Goal: Communication & Community: Answer question/provide support

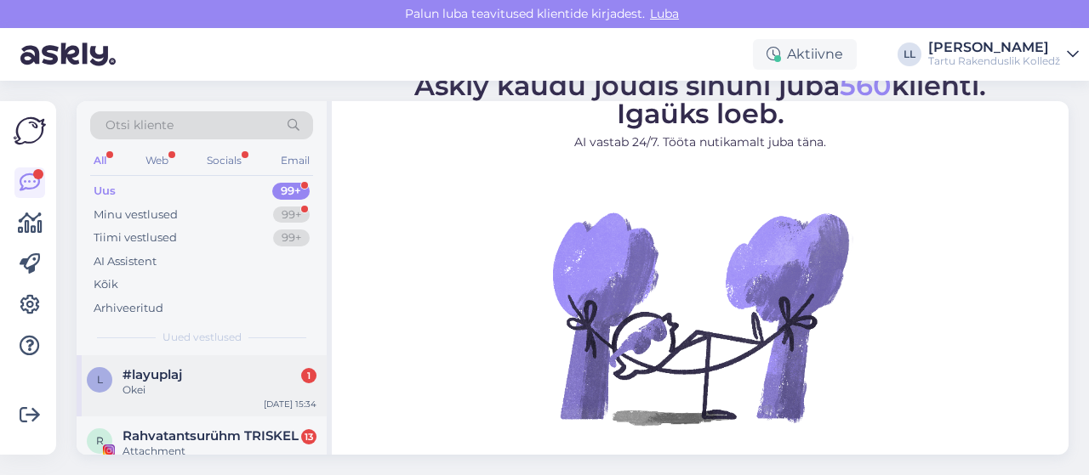
click at [146, 386] on div "Okei" at bounding box center [219, 390] width 194 height 15
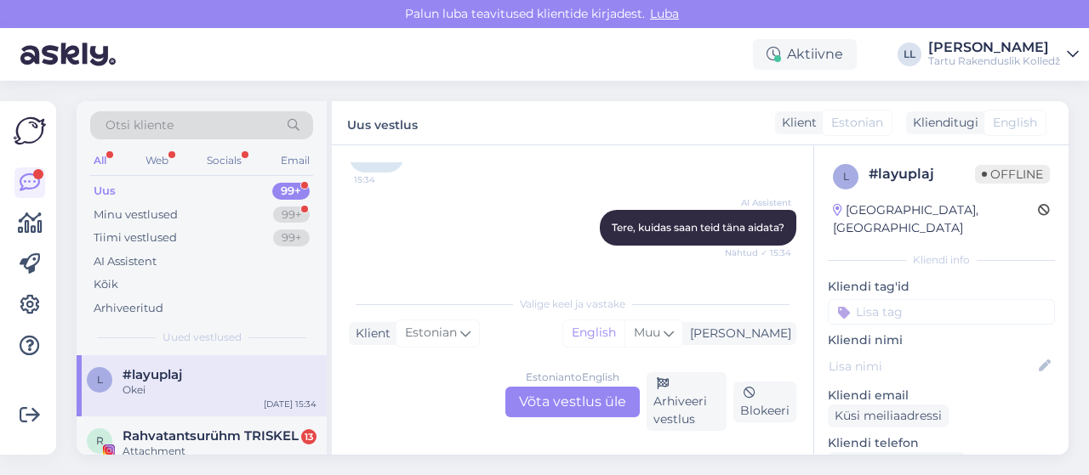
scroll to position [111, 0]
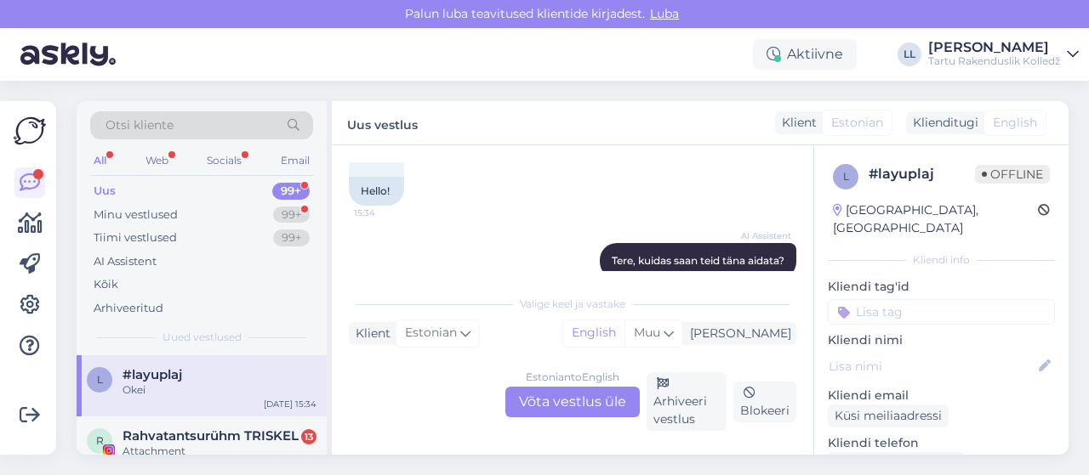
click at [582, 397] on div "Estonian to English Võta vestlus üle" at bounding box center [572, 402] width 134 height 31
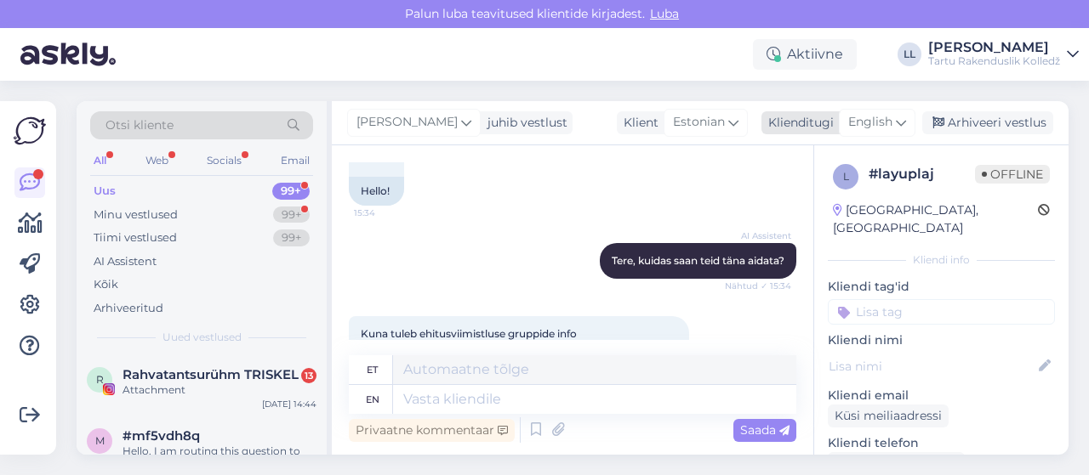
click at [897, 111] on div "English" at bounding box center [877, 122] width 77 height 27
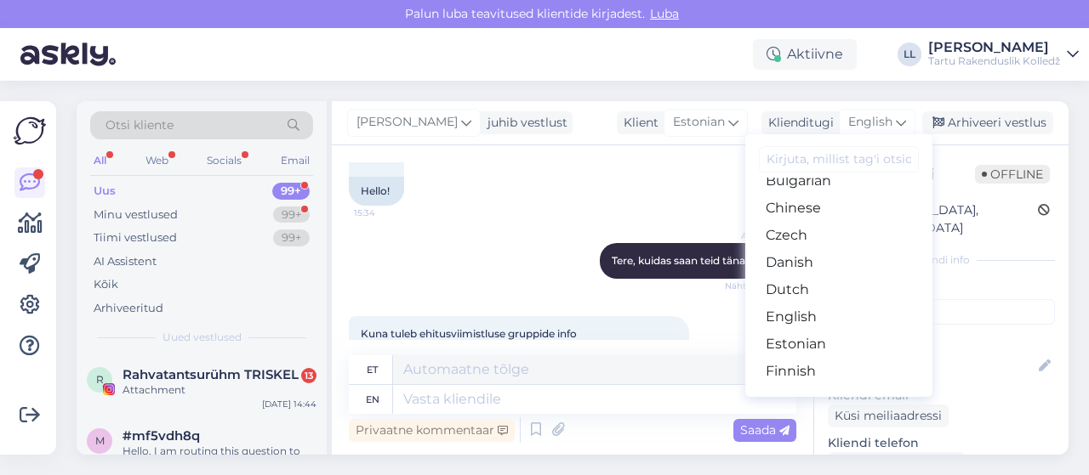
scroll to position [80, 0]
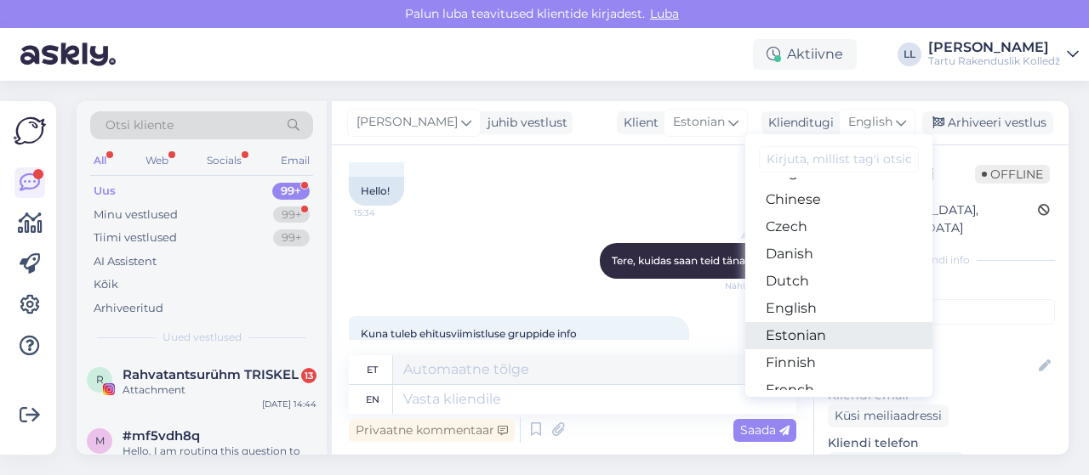
click at [818, 326] on link "Estonian" at bounding box center [838, 335] width 187 height 27
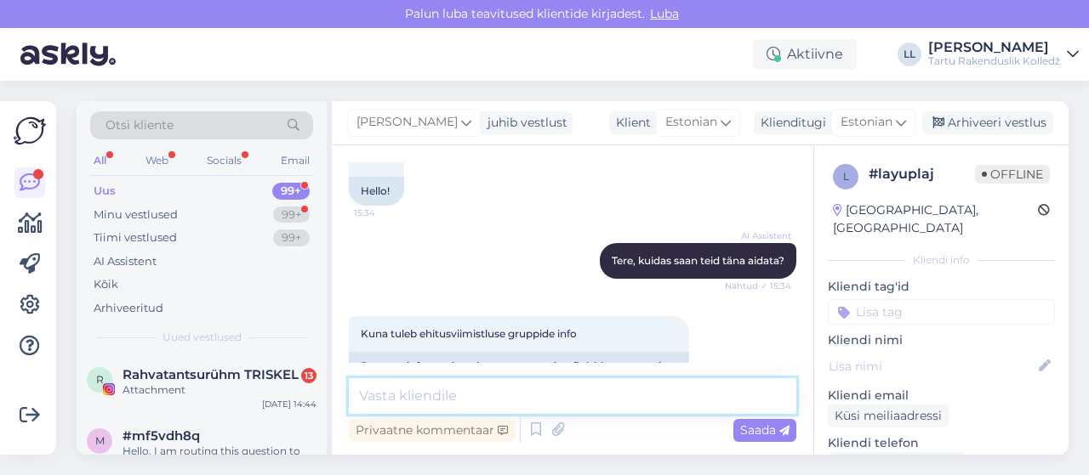
click at [521, 403] on textarea at bounding box center [572, 396] width 447 height 36
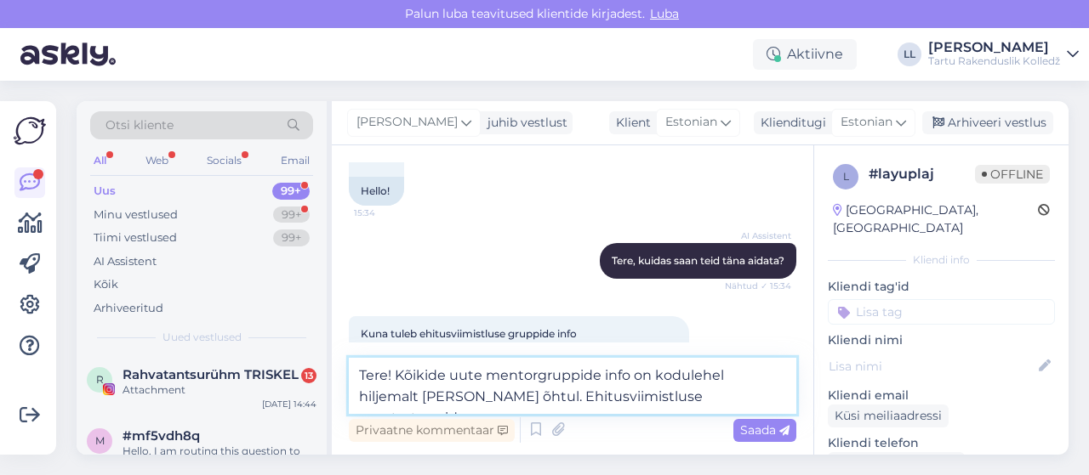
paste textarea "EL25"
drag, startPoint x: 741, startPoint y: 393, endPoint x: 660, endPoint y: 395, distance: 80.8
click at [660, 395] on textarea "Tere! Kõikide uute mentorgruppide info on kodulehel hiljemalt [PERSON_NAME] õht…" at bounding box center [572, 386] width 447 height 56
type textarea "Tere! Kõikide uute mentorgruppide info on kodulehel hiljemalt [PERSON_NAME] õht…"
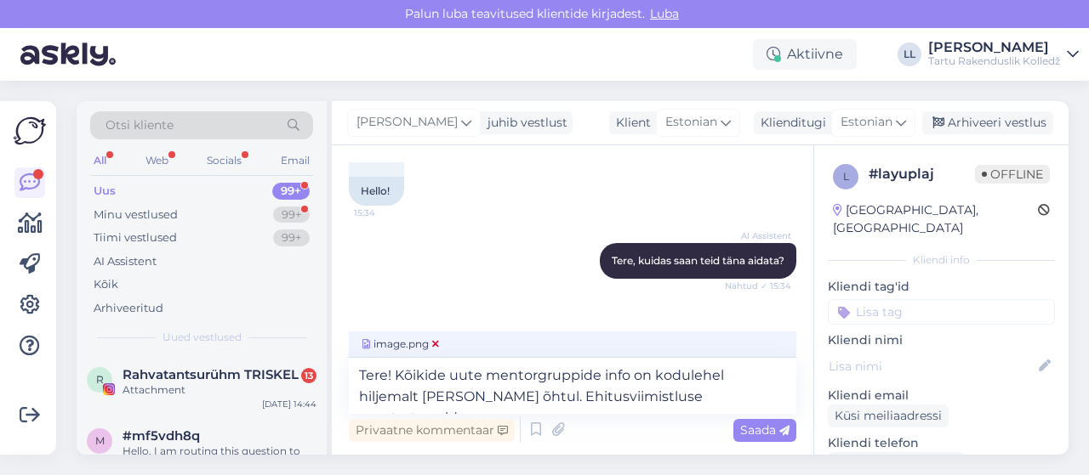
click at [390, 338] on span "image.png" at bounding box center [400, 344] width 83 height 15
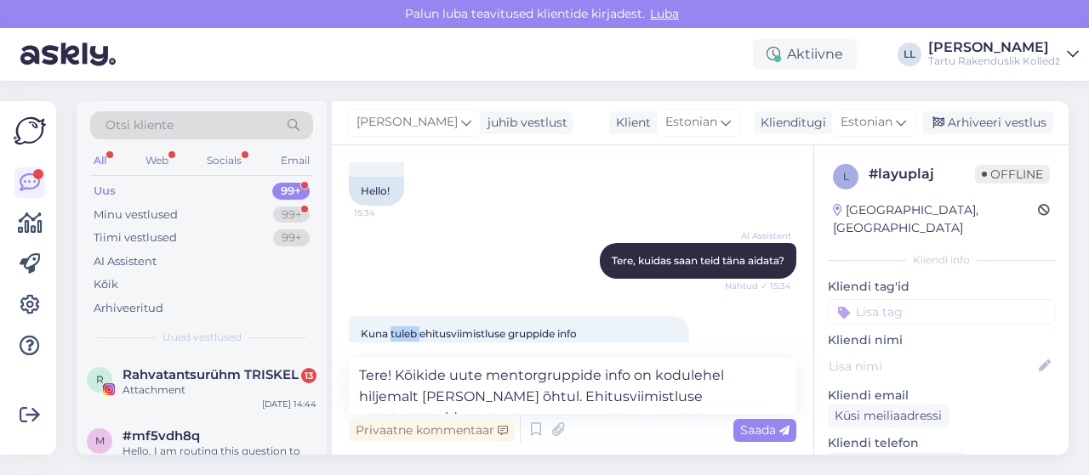
click at [390, 338] on span "Kuna tuleb ehitusviimistluse gruppide info" at bounding box center [469, 333] width 216 height 13
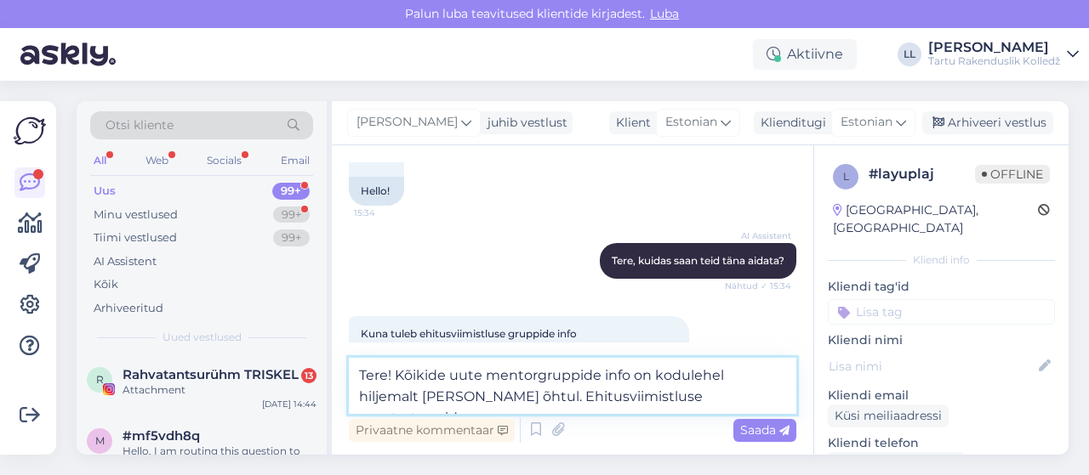
click at [631, 392] on textarea "Tere! Kõikide uute mentorgruppide info on kodulehel hiljemalt [PERSON_NAME] õht…" at bounding box center [572, 386] width 447 height 56
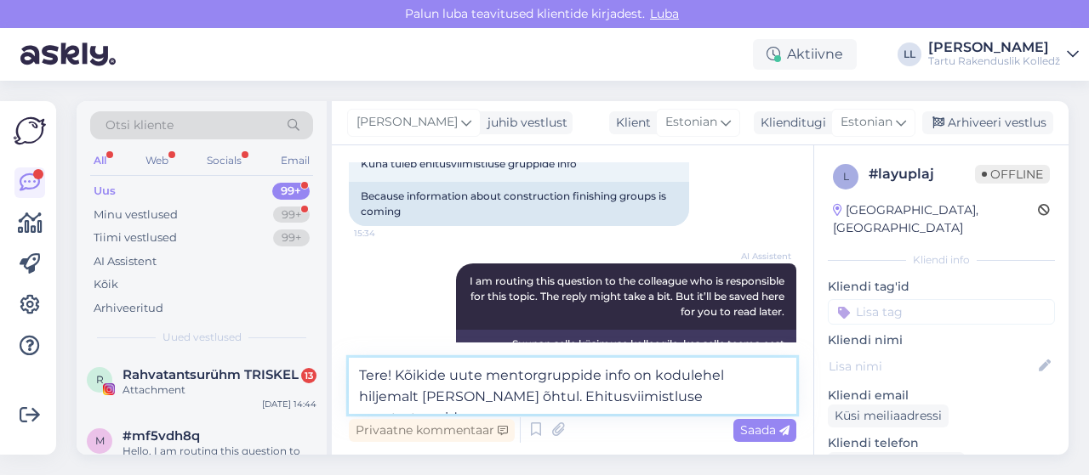
scroll to position [448, 0]
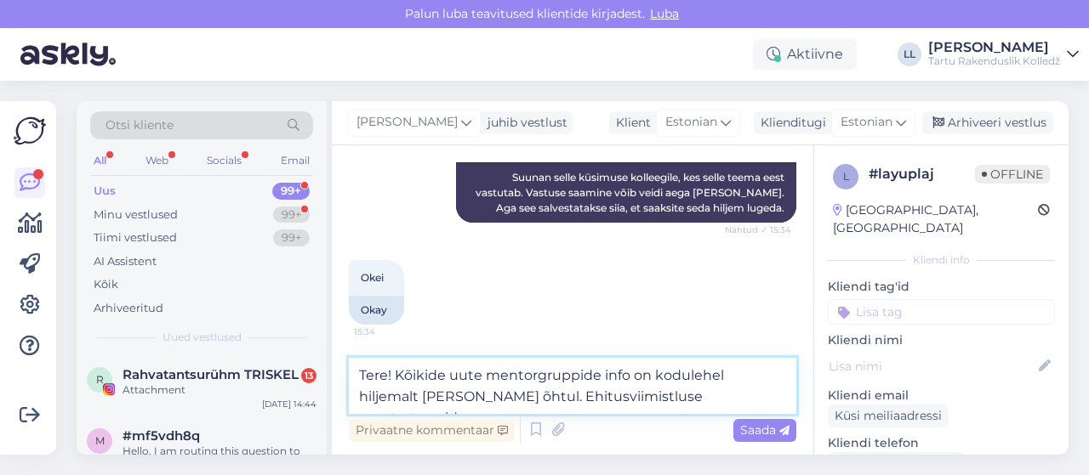
click at [697, 395] on textarea "Tere! Kõikide uute mentorgruppide info on kodulehel hiljemalt [PERSON_NAME] õht…" at bounding box center [572, 386] width 447 height 56
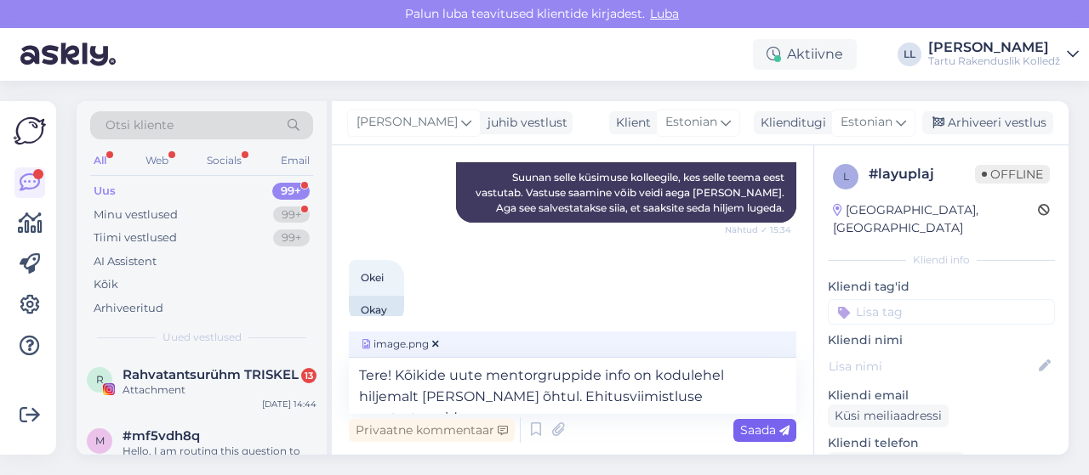
click at [752, 440] on div "Saada" at bounding box center [764, 430] width 63 height 23
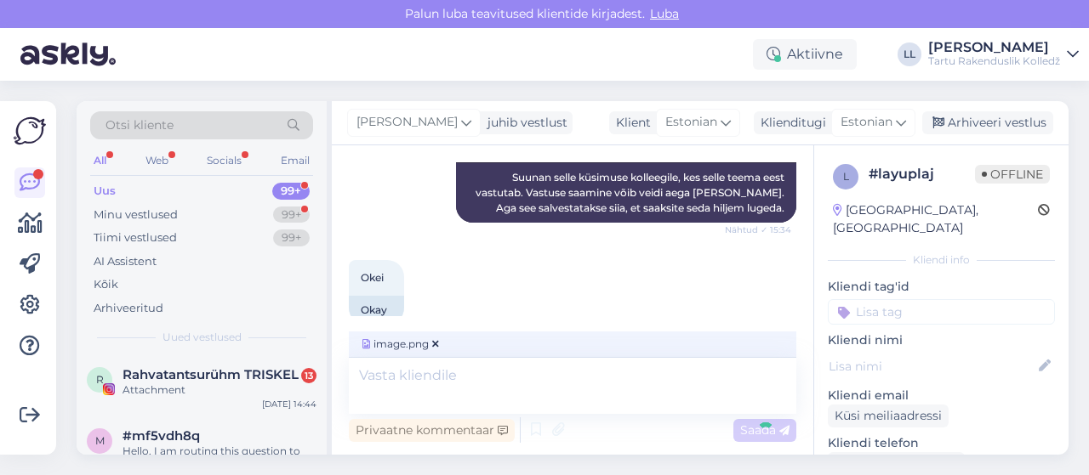
scroll to position [623, 0]
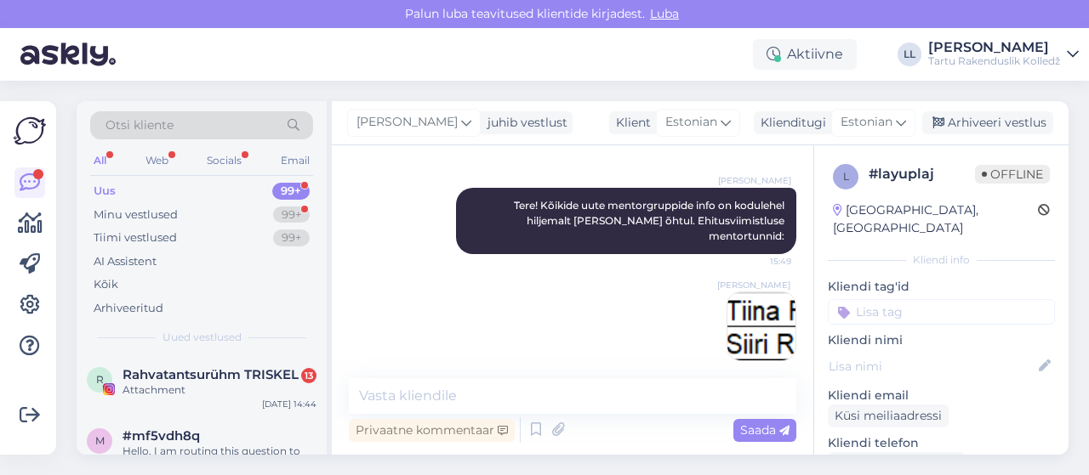
click at [745, 293] on img at bounding box center [761, 327] width 68 height 68
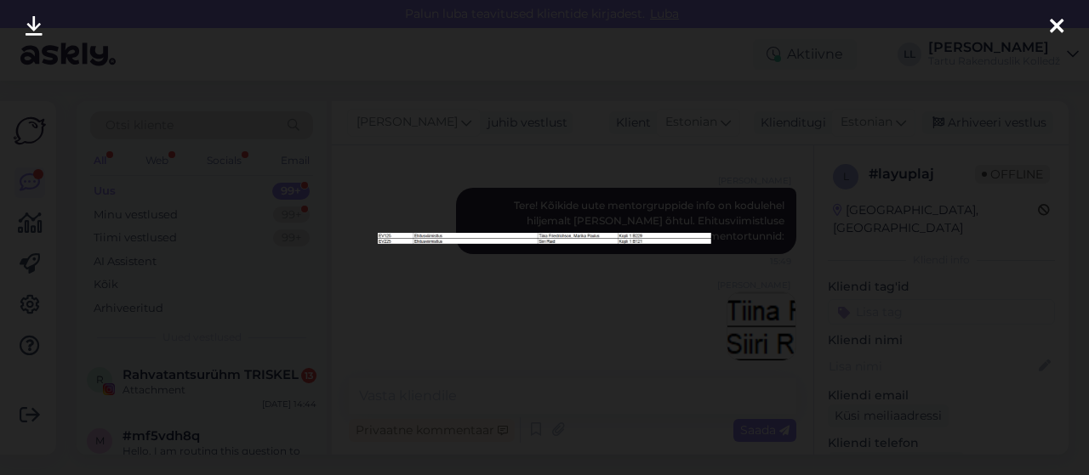
click at [1063, 31] on div at bounding box center [1056, 27] width 34 height 54
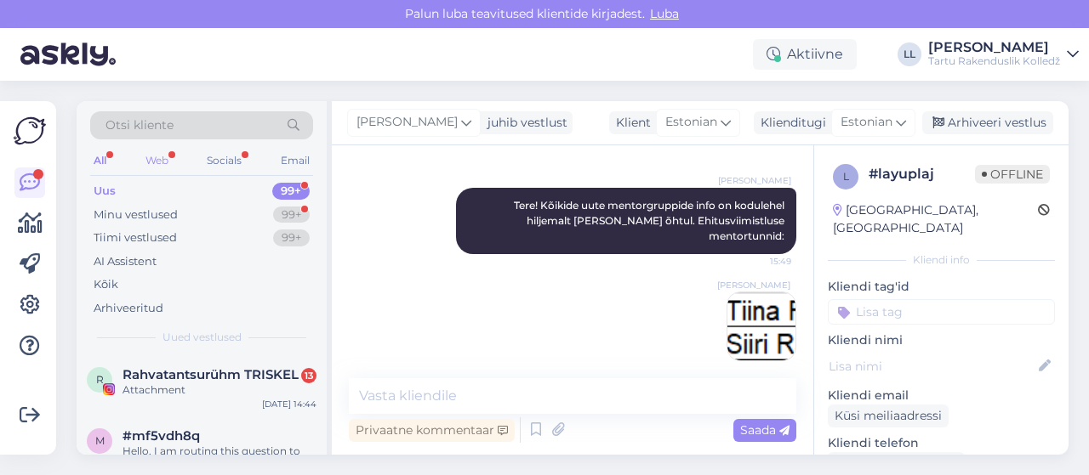
click at [155, 162] on div "Web" at bounding box center [157, 161] width 30 height 22
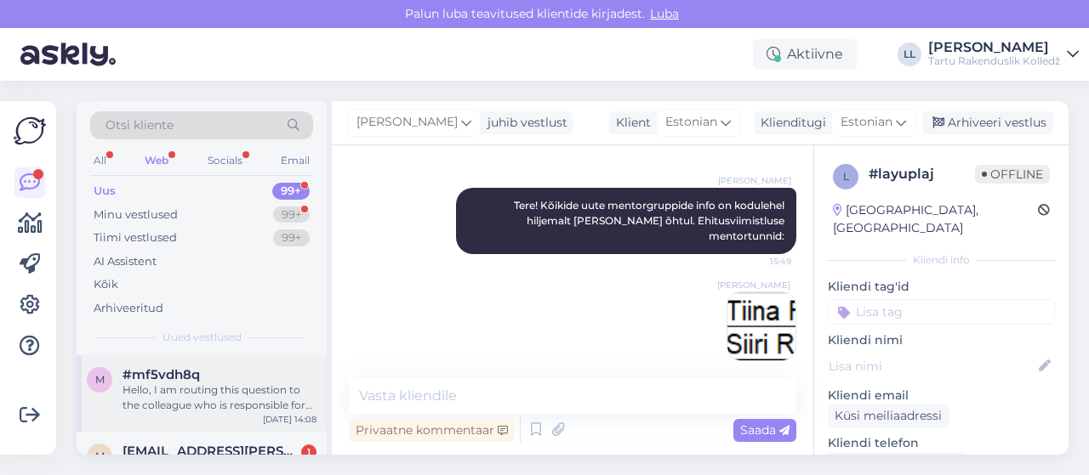
click at [152, 392] on div "Hello, I am routing this question to the colleague who is responsible for this …" at bounding box center [219, 398] width 194 height 31
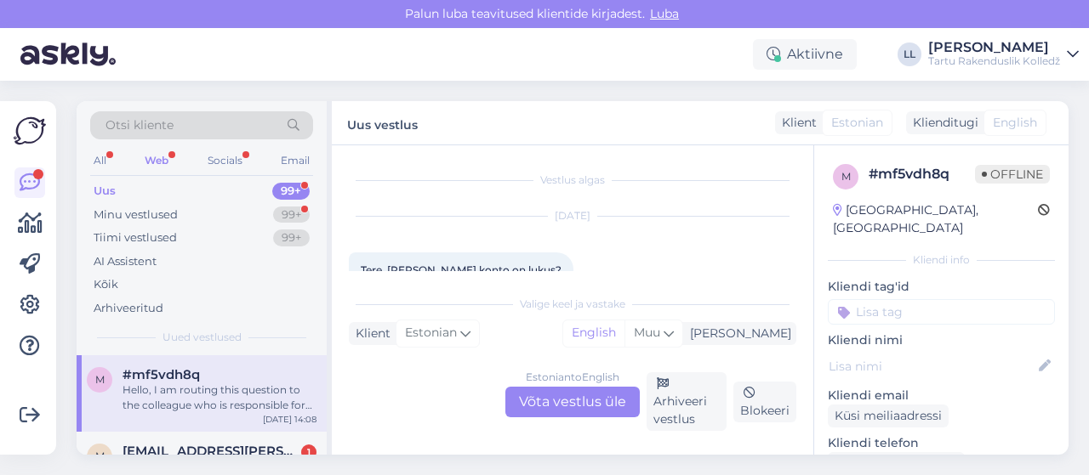
scroll to position [227, 0]
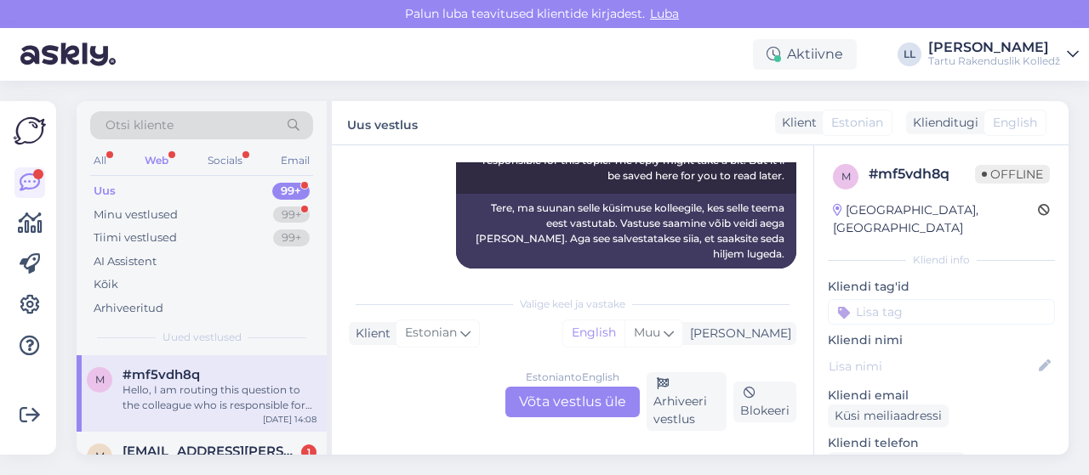
click at [552, 406] on div "Estonian to English Võta vestlus üle" at bounding box center [572, 402] width 134 height 31
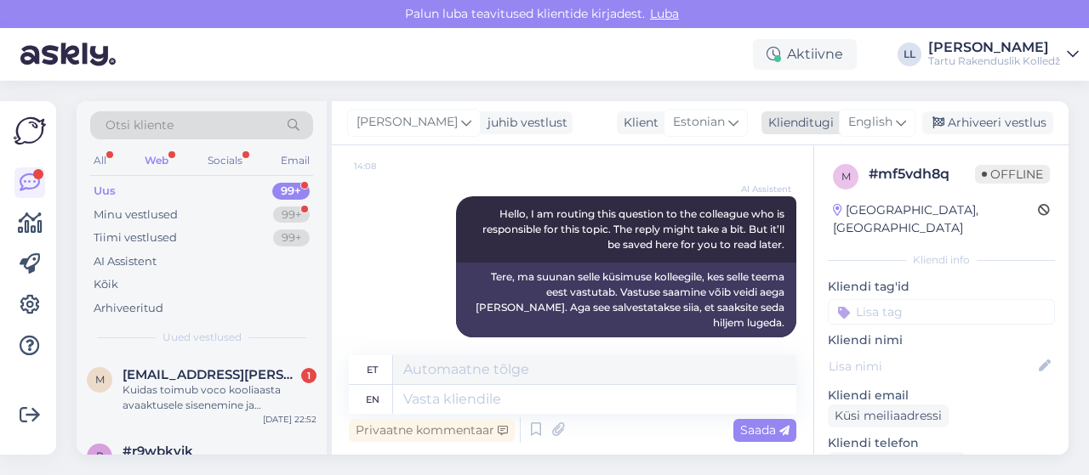
click at [868, 127] on span "English" at bounding box center [870, 122] width 44 height 19
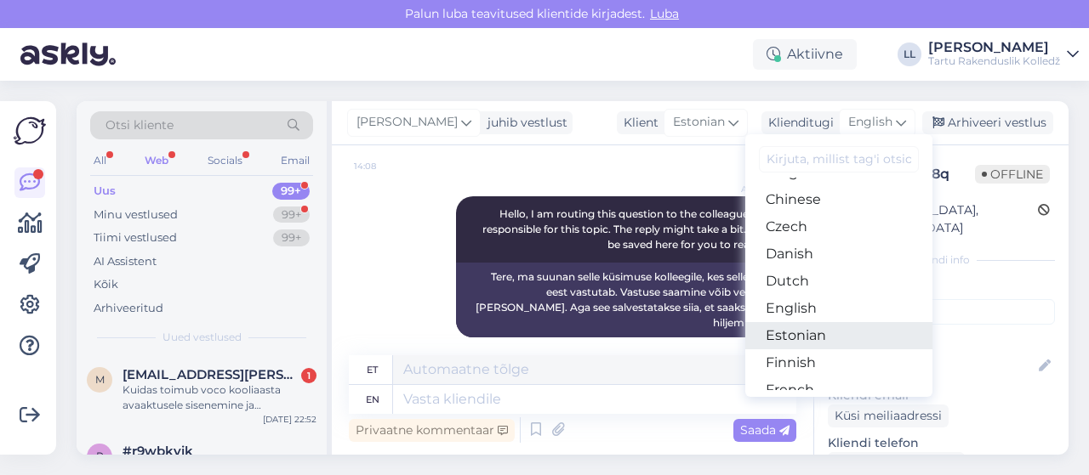
click at [799, 334] on link "Estonian" at bounding box center [838, 335] width 187 height 27
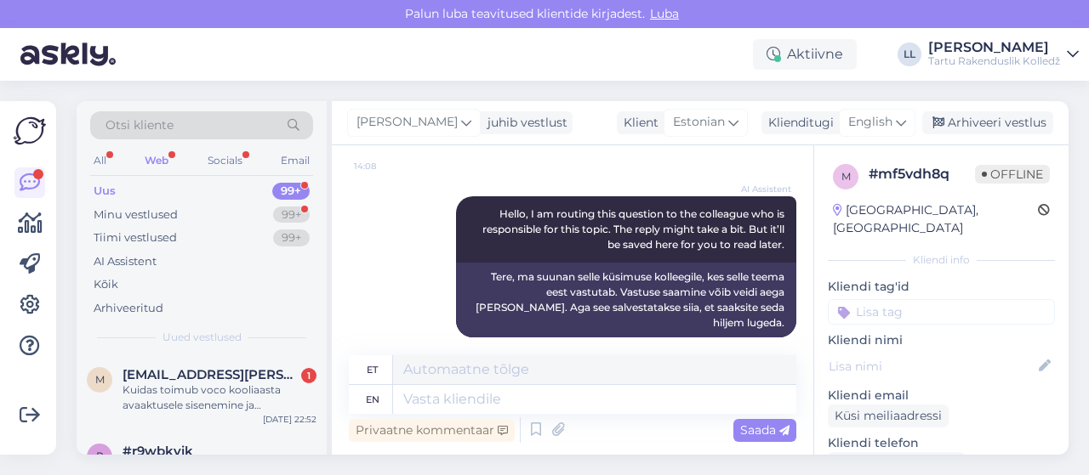
scroll to position [135, 0]
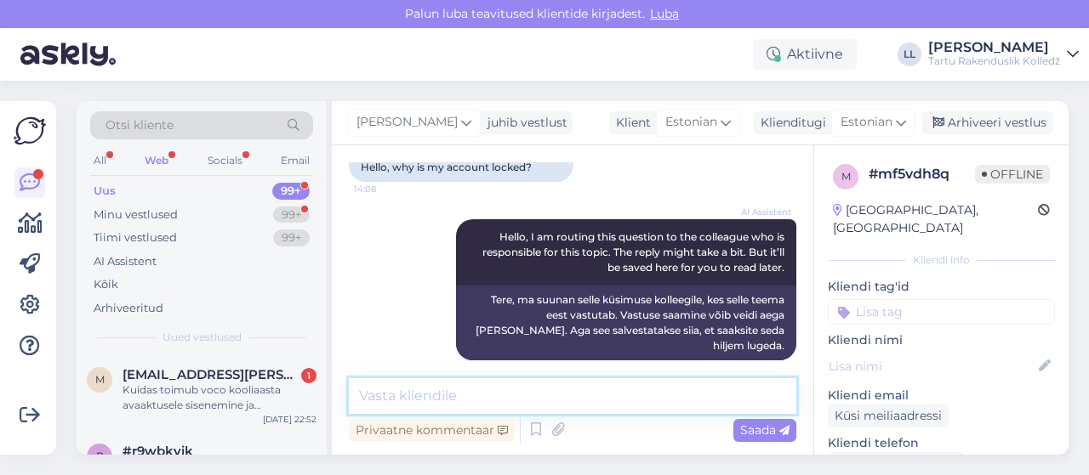
click at [565, 387] on textarea at bounding box center [572, 396] width 447 height 36
paste textarea "[URL][DOMAIN_NAME][DOMAIN_NAME]"
type textarea "Tere! Palun pöörduge: [URL][DOMAIN_NAME][DOMAIN_NAME]"
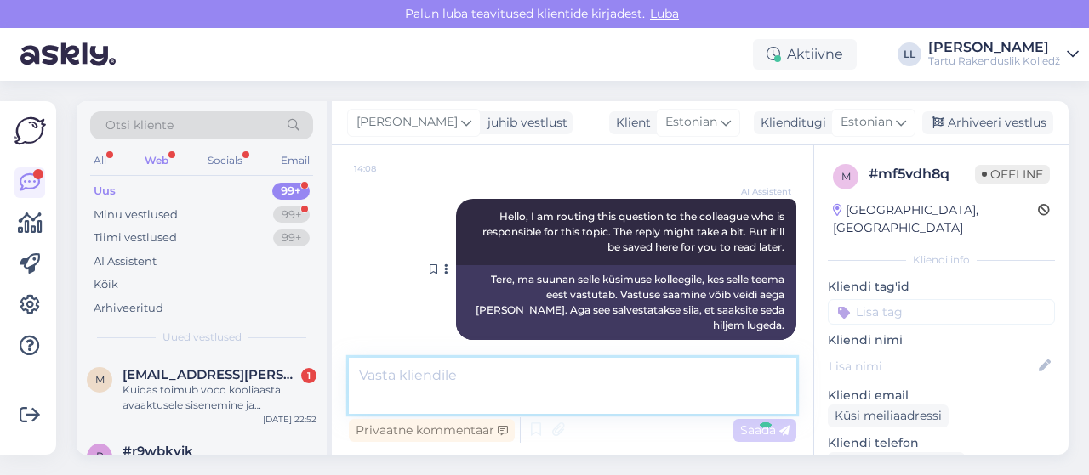
scroll to position [224, 0]
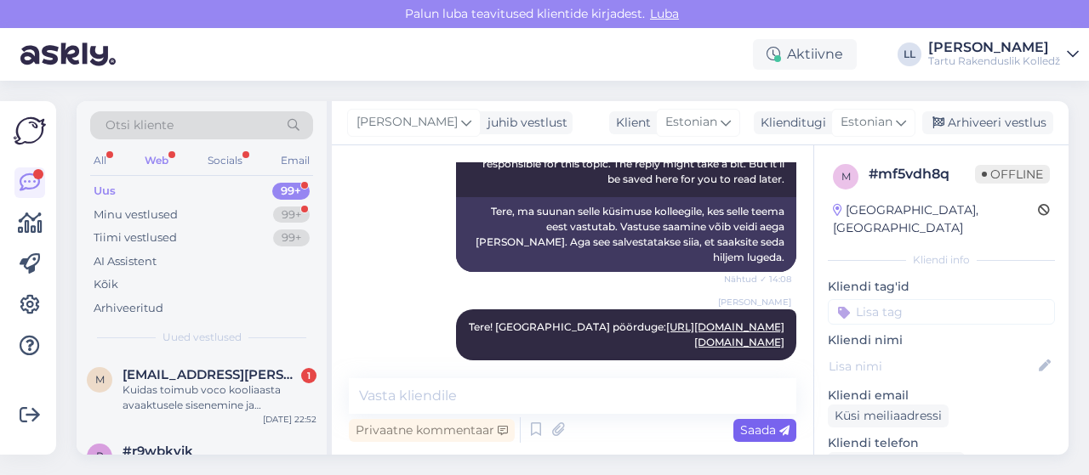
click at [755, 435] on span "Saada" at bounding box center [764, 430] width 49 height 15
click at [143, 397] on div "Kuidas toimub voco kooliaasta avaaktusele sisenemine ja pääsemine? Kas [PERSON_…" at bounding box center [219, 398] width 194 height 31
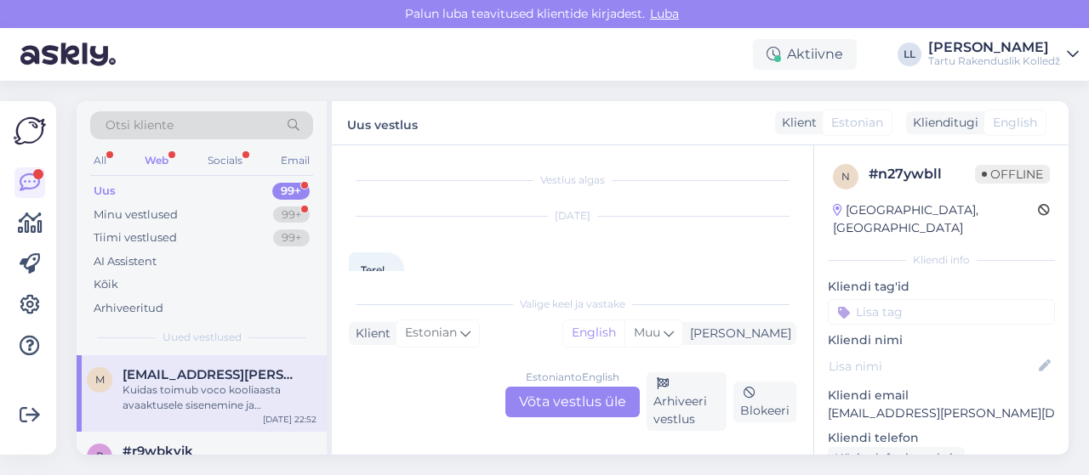
scroll to position [636, 0]
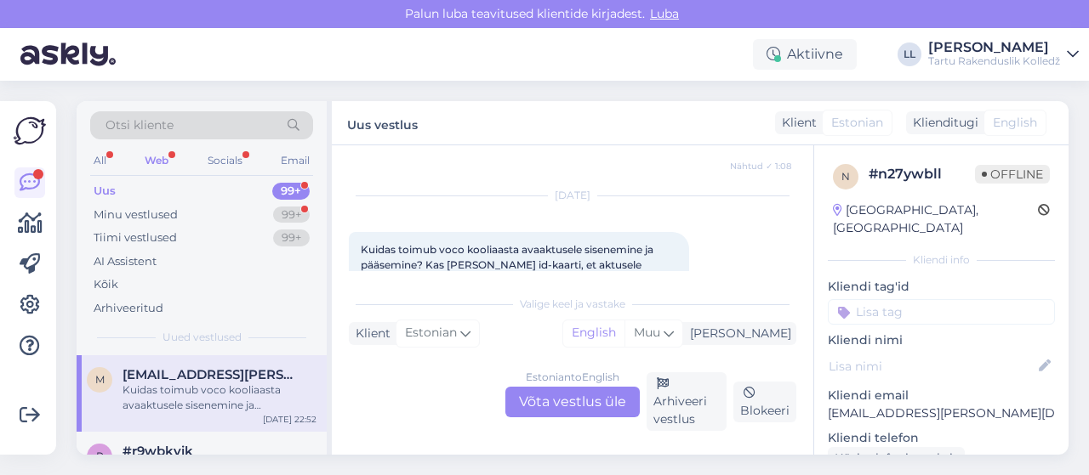
click at [600, 397] on div "Estonian to English Võta vestlus üle" at bounding box center [572, 402] width 134 height 31
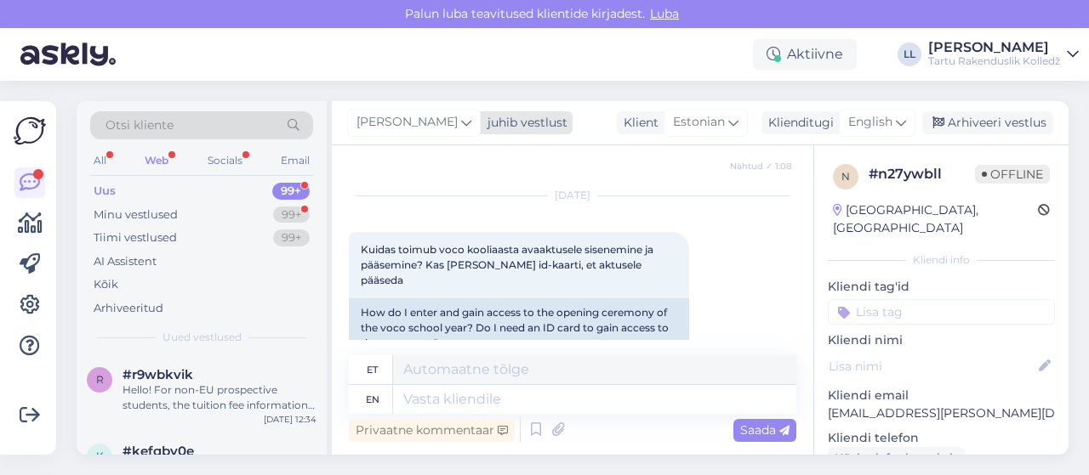
click at [421, 113] on span "[PERSON_NAME]" at bounding box center [406, 122] width 101 height 19
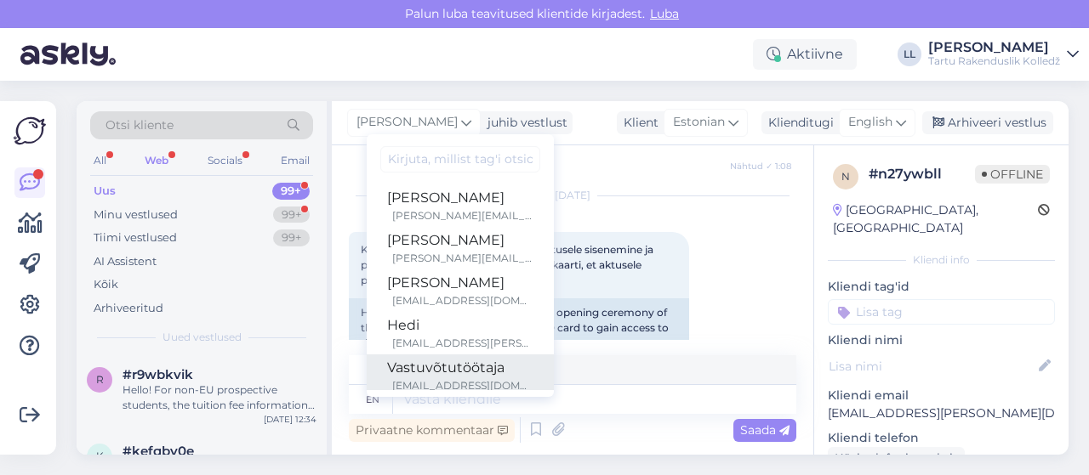
click at [410, 375] on div "Vastuvõtutöötaja" at bounding box center [460, 368] width 146 height 20
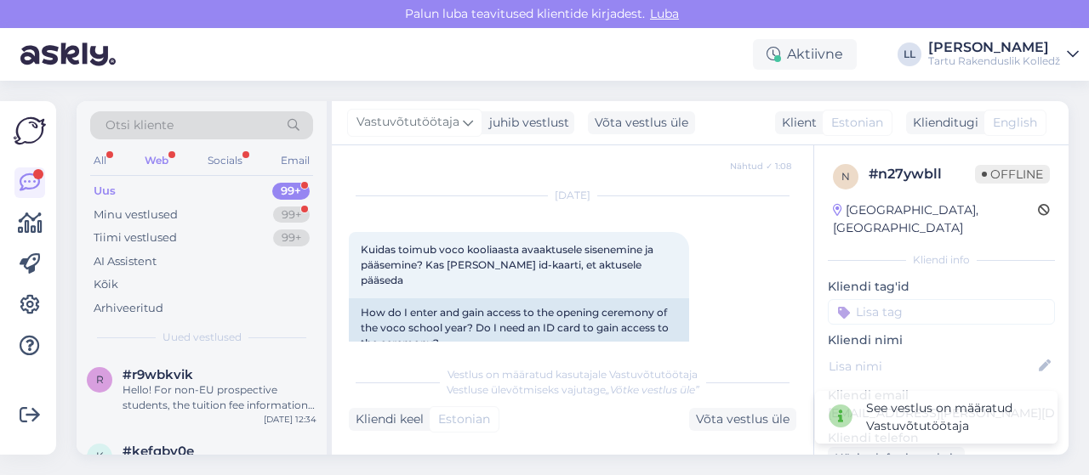
click at [160, 150] on div "Web" at bounding box center [156, 161] width 31 height 22
click at [196, 372] on div "#r9wbkvik" at bounding box center [219, 374] width 194 height 15
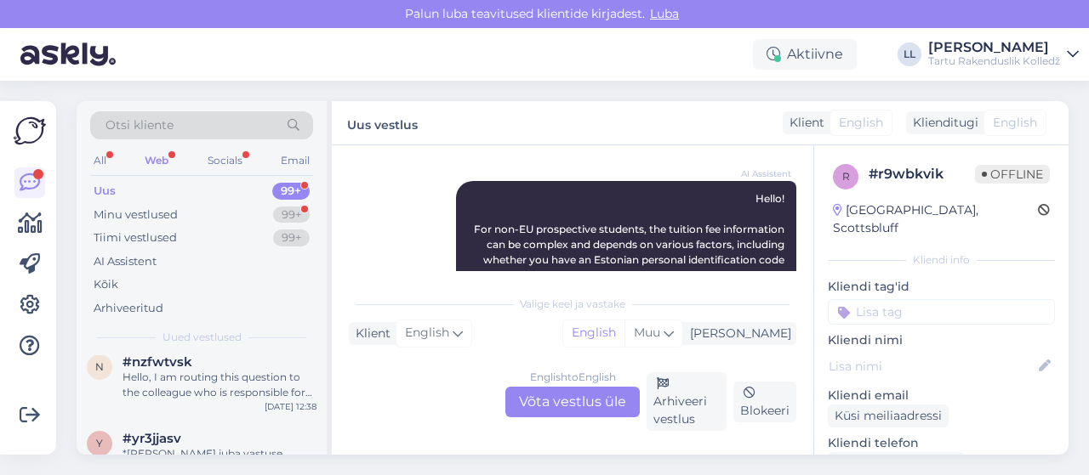
scroll to position [170, 0]
click at [254, 358] on div "#nzfwtvsk" at bounding box center [219, 357] width 194 height 15
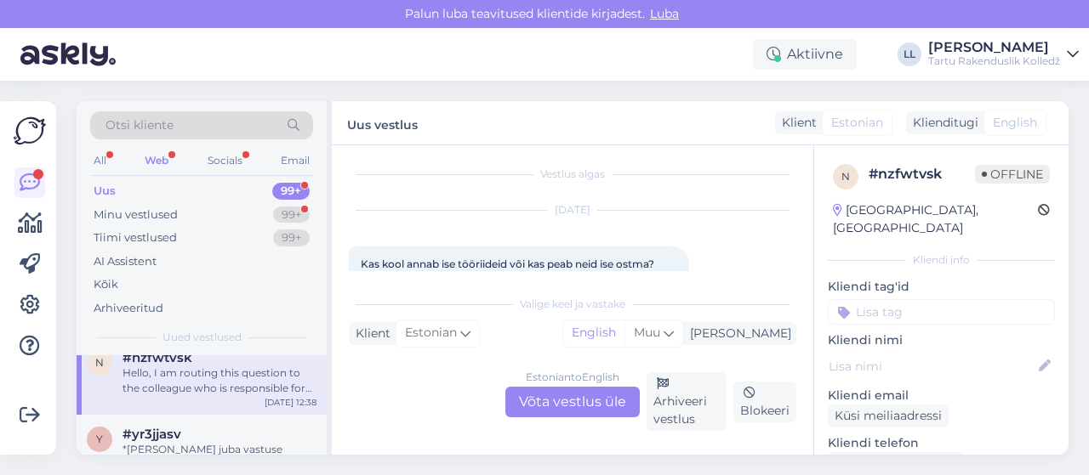
scroll to position [9, 0]
click at [534, 406] on div "Estonian to English Võta vestlus üle" at bounding box center [572, 402] width 134 height 31
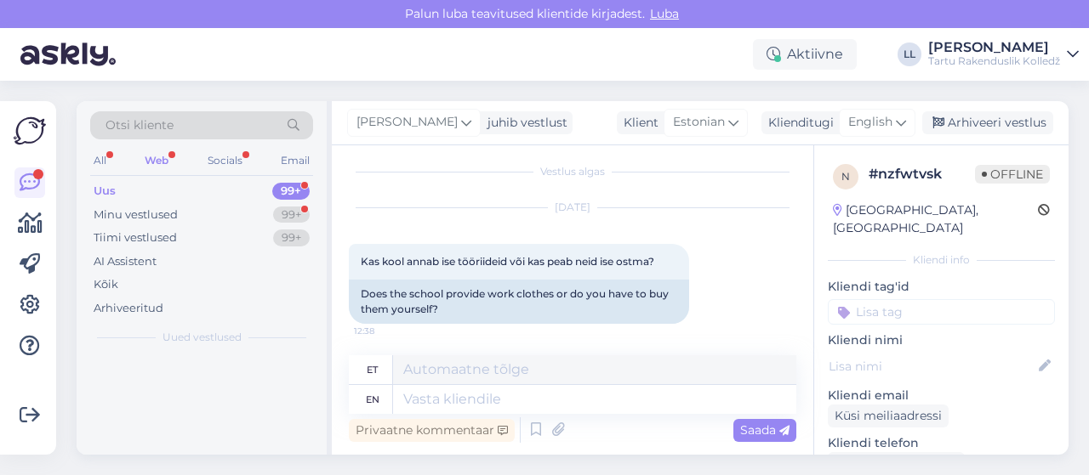
scroll to position [0, 0]
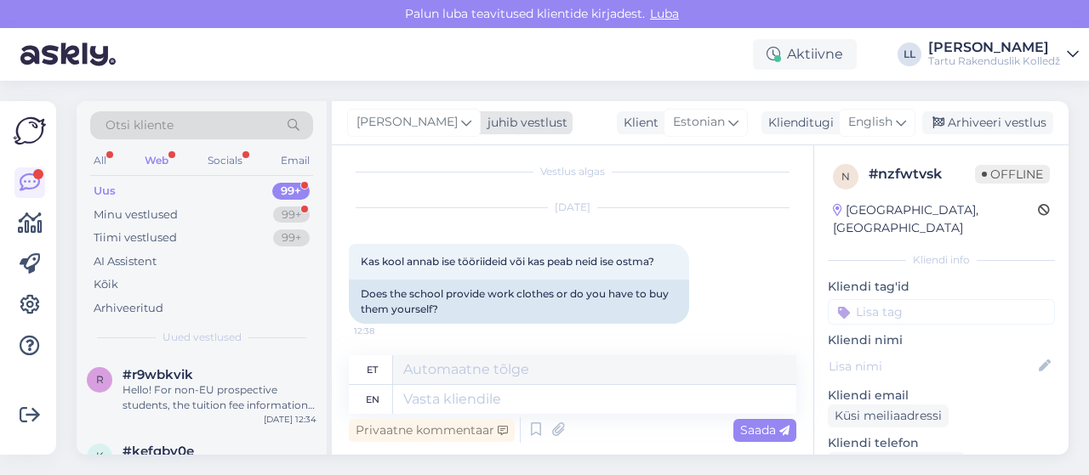
click at [461, 122] on icon at bounding box center [466, 122] width 10 height 19
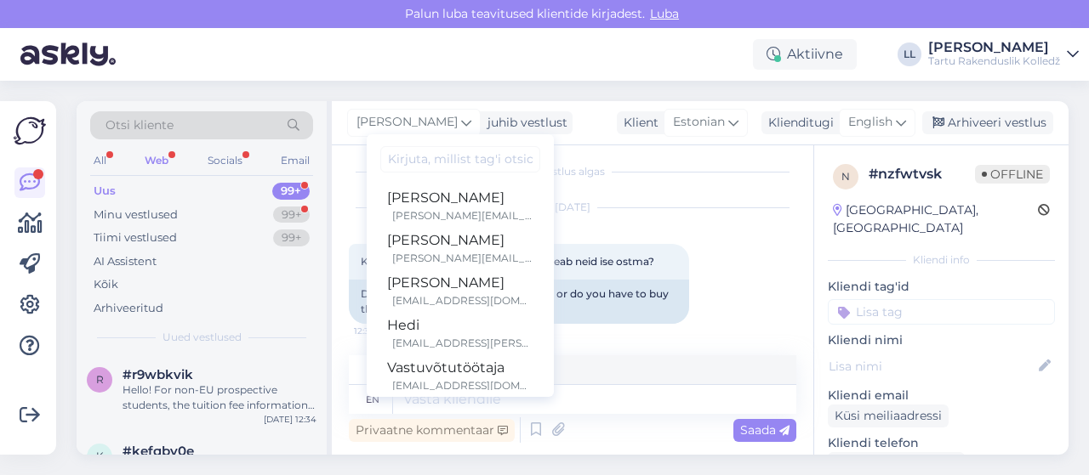
click at [708, 235] on div "[DATE] Kas kool annab ise tööriideid või kas peab neid ise ostma? 12:38 Does th…" at bounding box center [572, 266] width 447 height 153
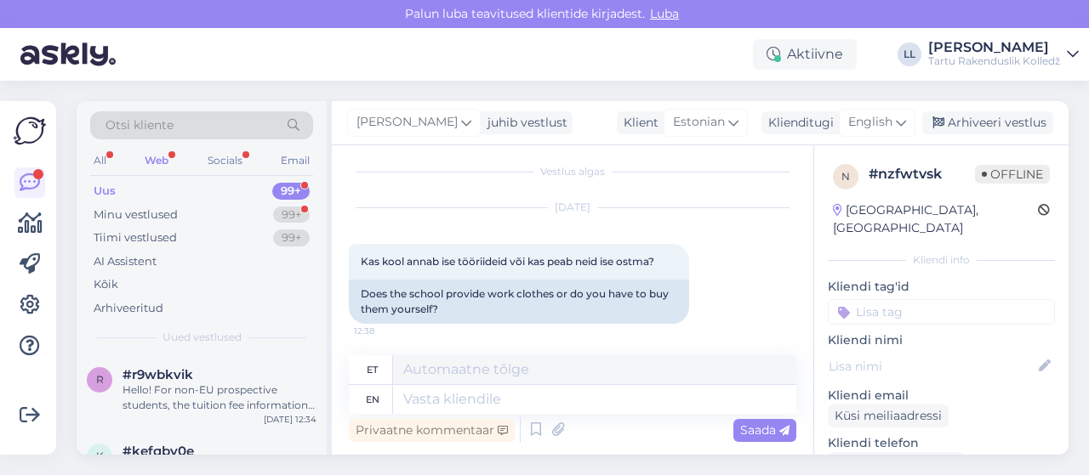
scroll to position [174, 0]
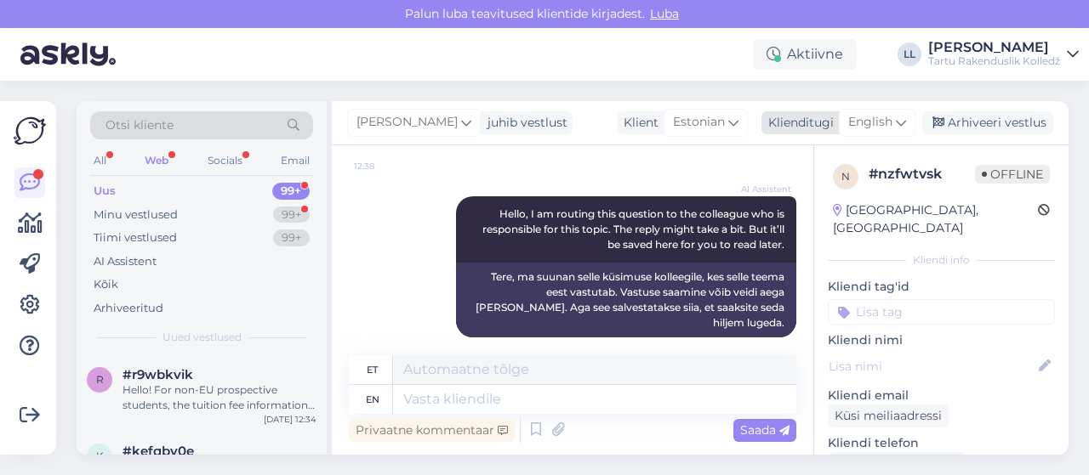
click at [908, 118] on div "English" at bounding box center [877, 122] width 77 height 27
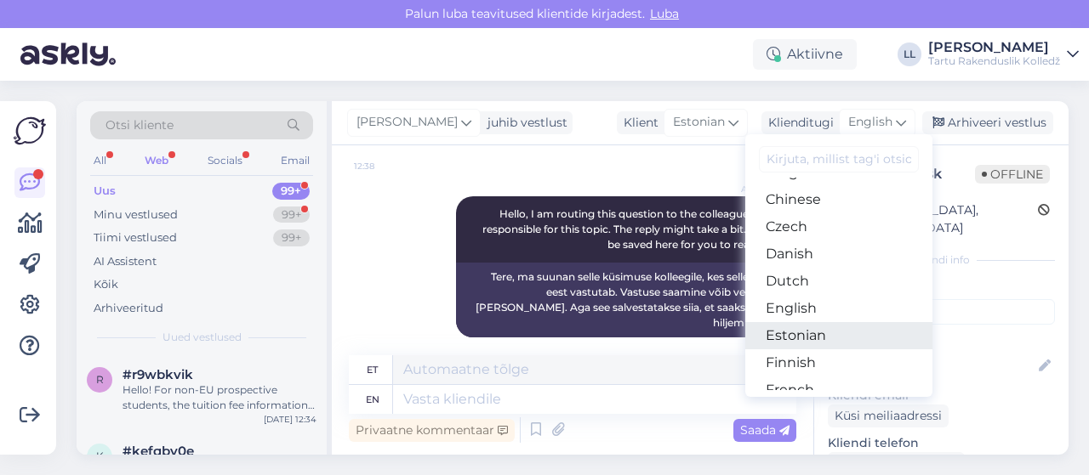
click at [810, 327] on link "Estonian" at bounding box center [838, 335] width 187 height 27
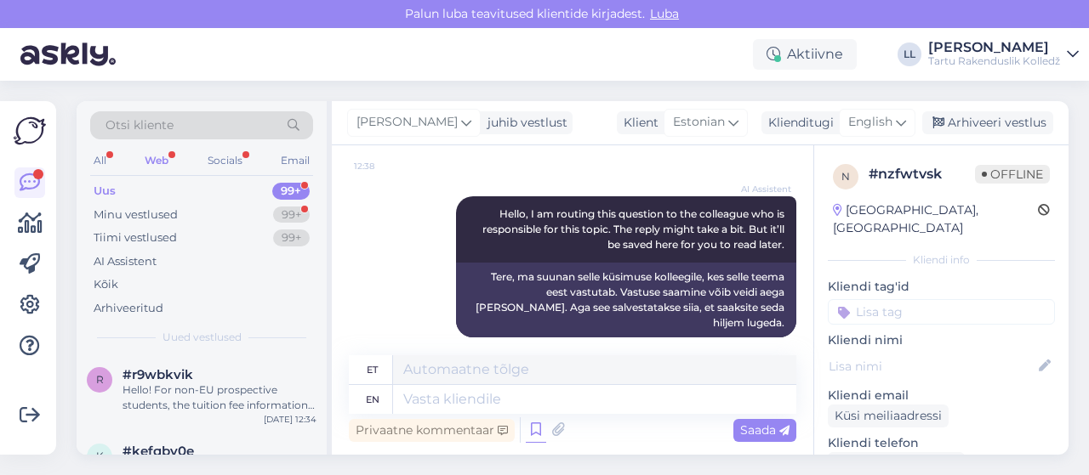
scroll to position [151, 0]
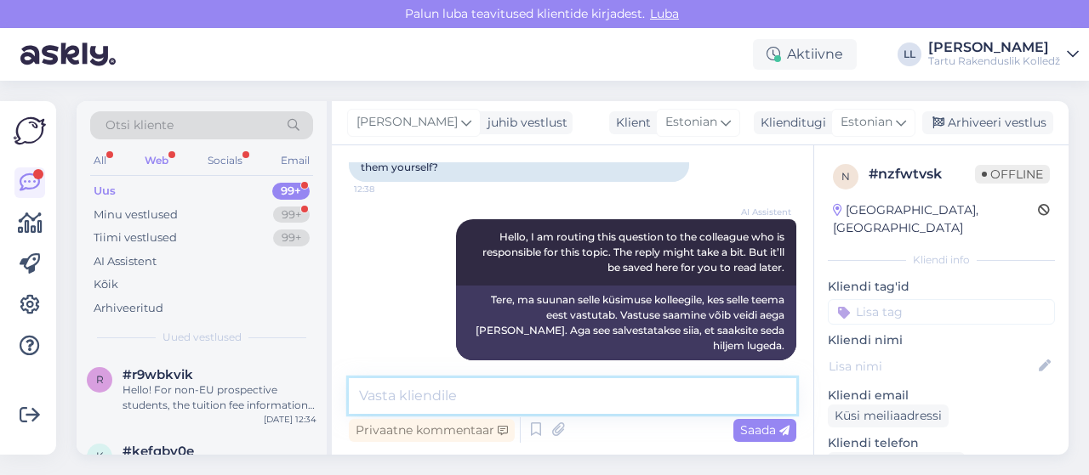
click at [477, 384] on textarea at bounding box center [572, 396] width 447 height 36
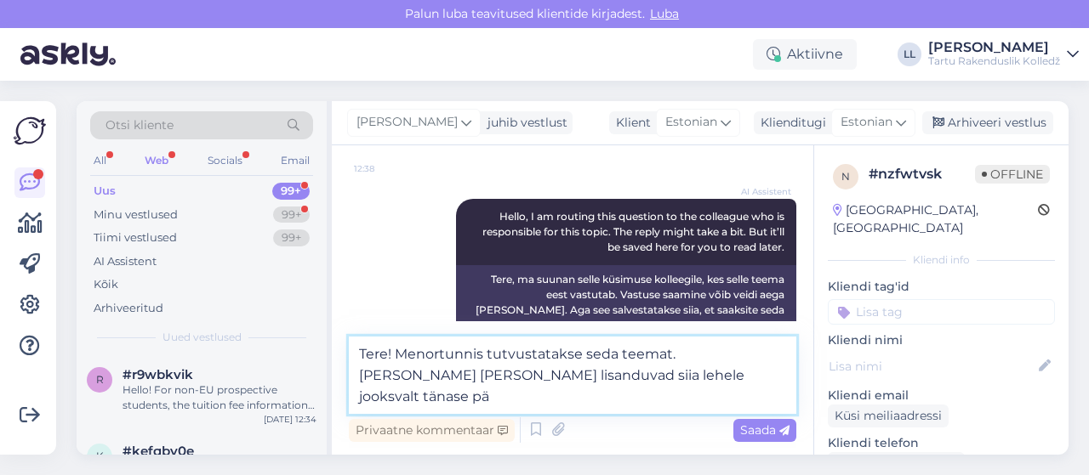
scroll to position [174, 0]
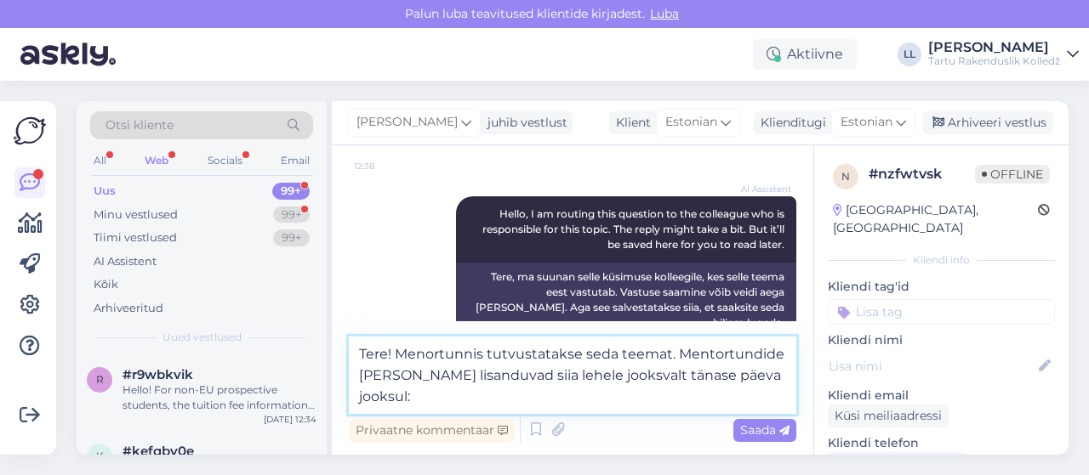
paste textarea "[URL][DOMAIN_NAME]"
type textarea "Tere! Menortunnis tutvustatakse seda teemat. Mentortundide [PERSON_NAME] lisand…"
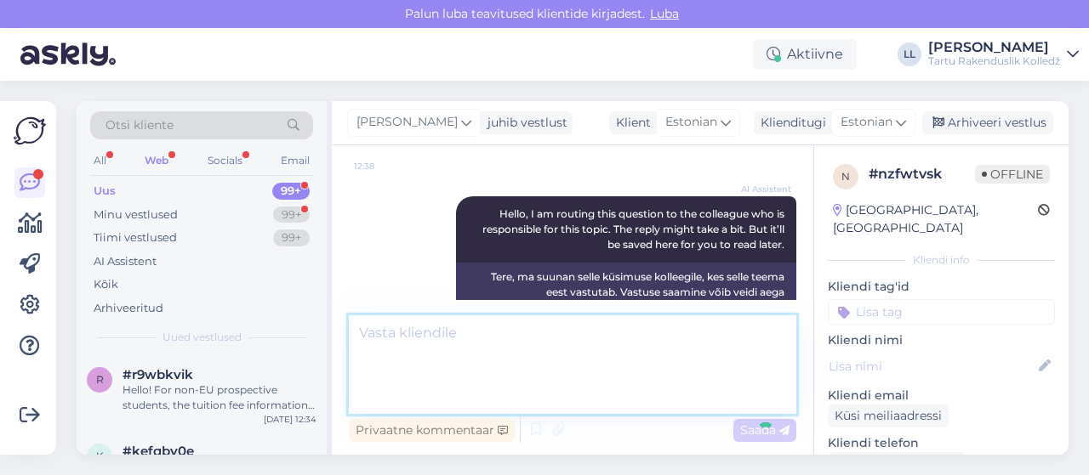
scroll to position [305, 0]
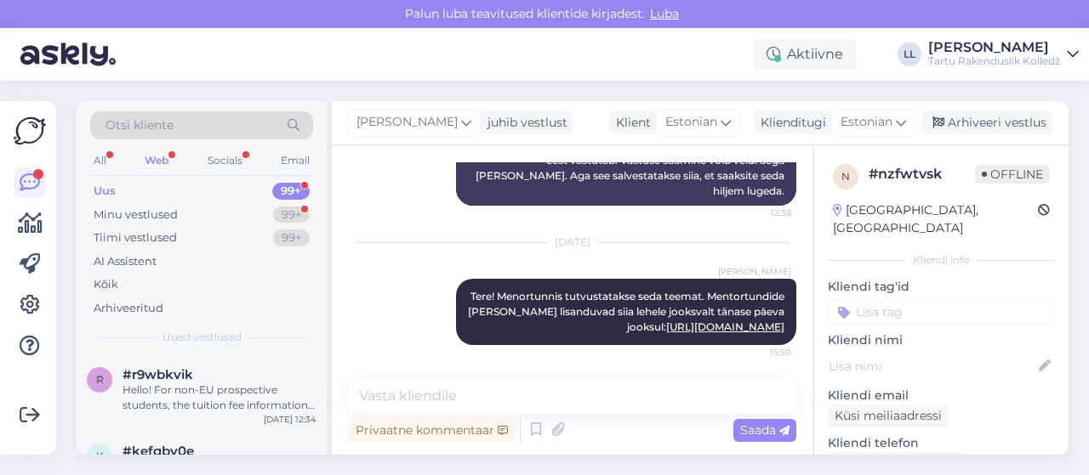
click at [151, 154] on div "Web" at bounding box center [156, 161] width 31 height 22
click at [209, 375] on div "#r9wbkvik" at bounding box center [219, 374] width 194 height 15
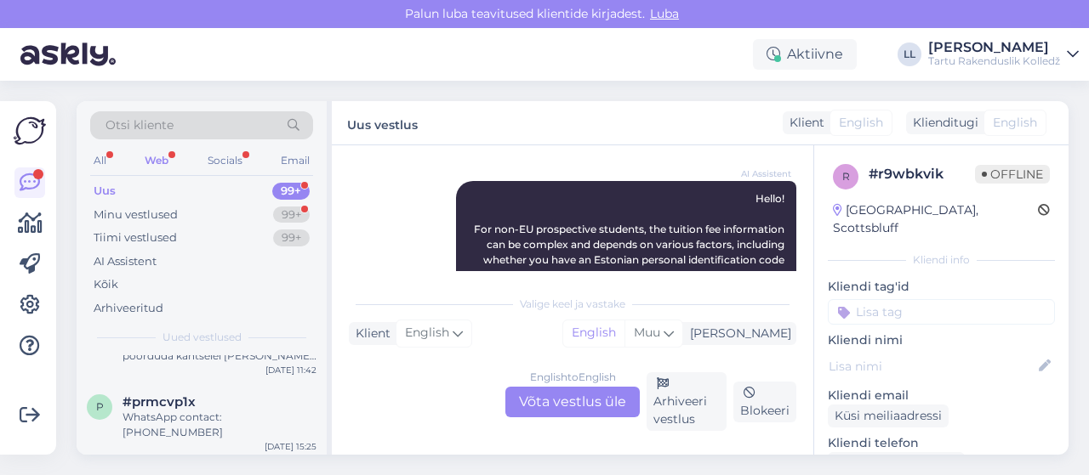
scroll to position [374, 0]
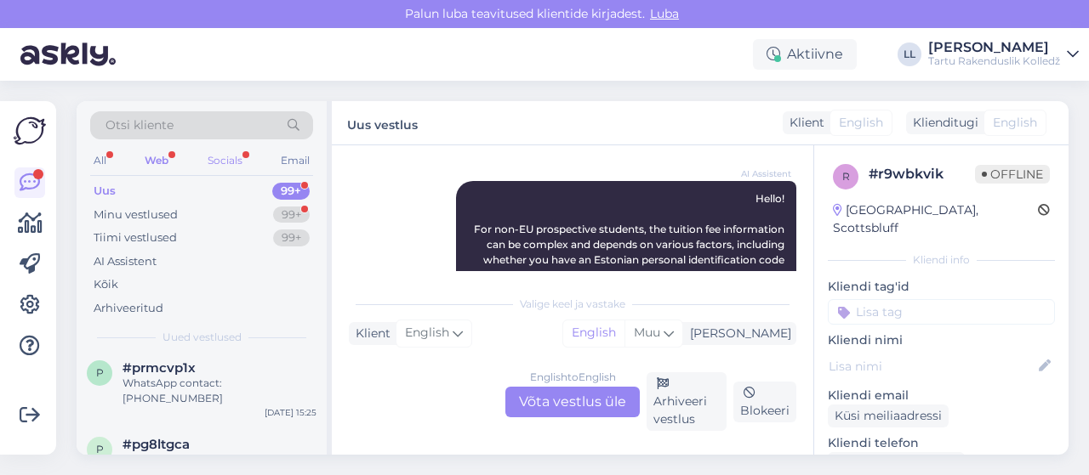
click at [237, 158] on div "Socials" at bounding box center [225, 161] width 42 height 22
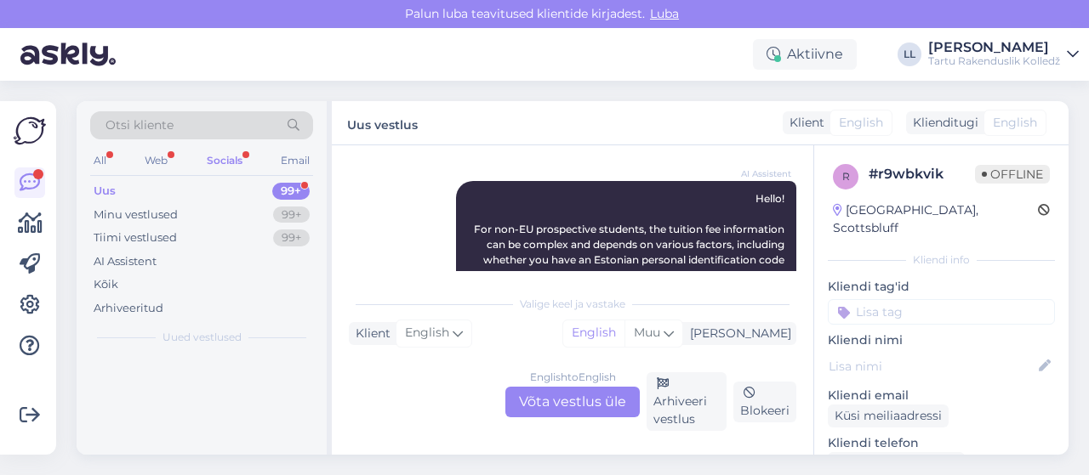
scroll to position [0, 0]
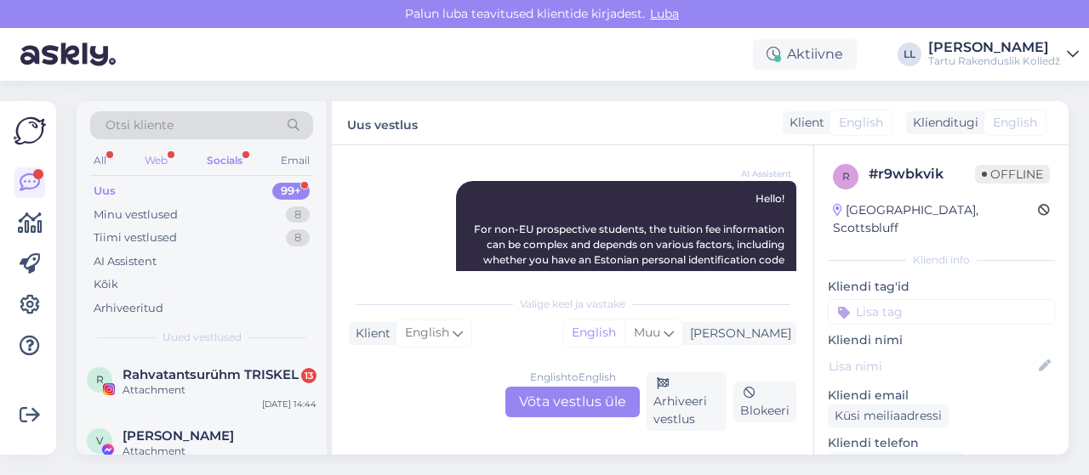
click at [147, 155] on div "Web" at bounding box center [156, 161] width 30 height 22
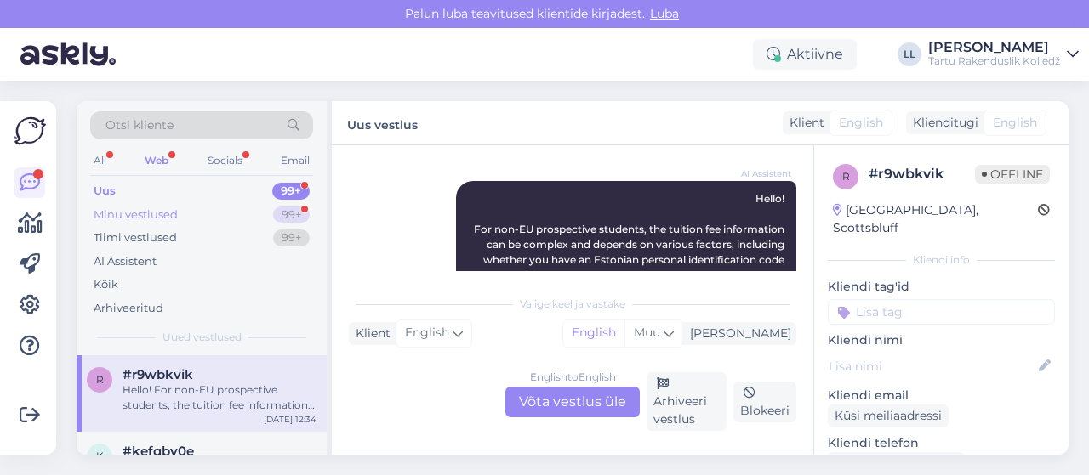
click at [180, 203] on div "Minu vestlused 99+" at bounding box center [201, 215] width 223 height 24
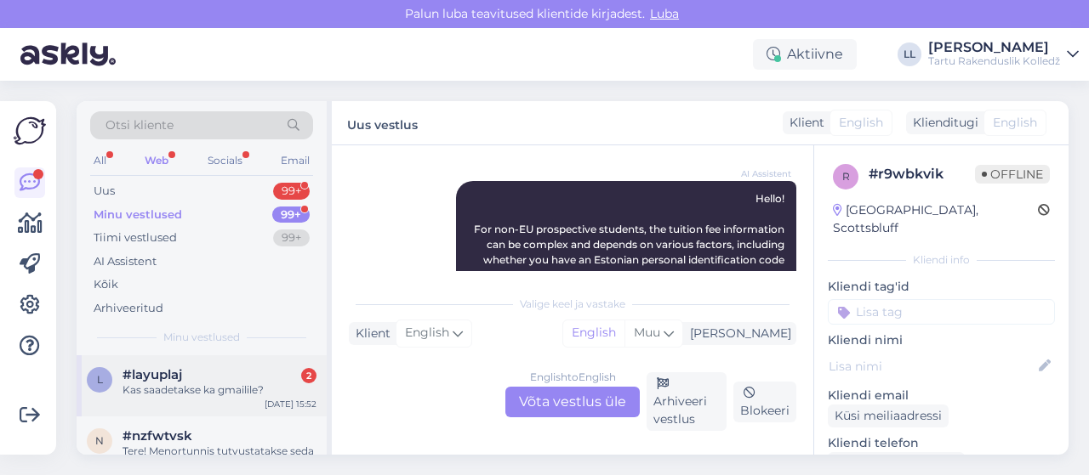
click at [176, 390] on div "Kas saadetakse ka gmailile?" at bounding box center [219, 390] width 194 height 15
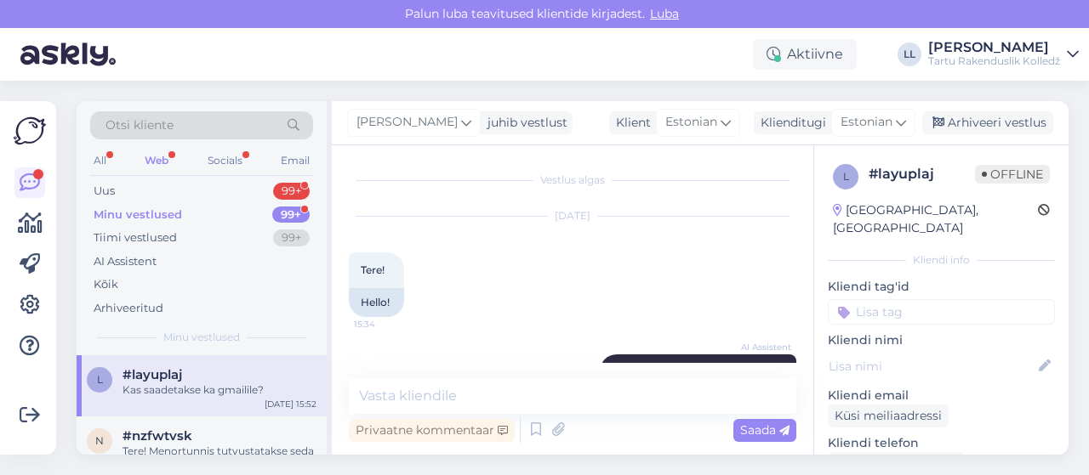
scroll to position [769, 0]
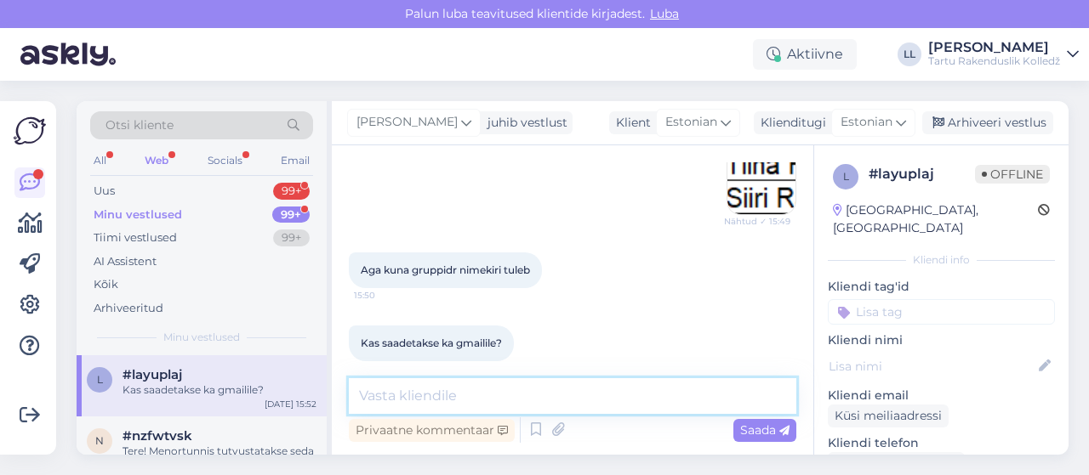
click at [486, 398] on textarea at bounding box center [572, 396] width 447 height 36
click at [774, 389] on textarea at bounding box center [572, 396] width 447 height 36
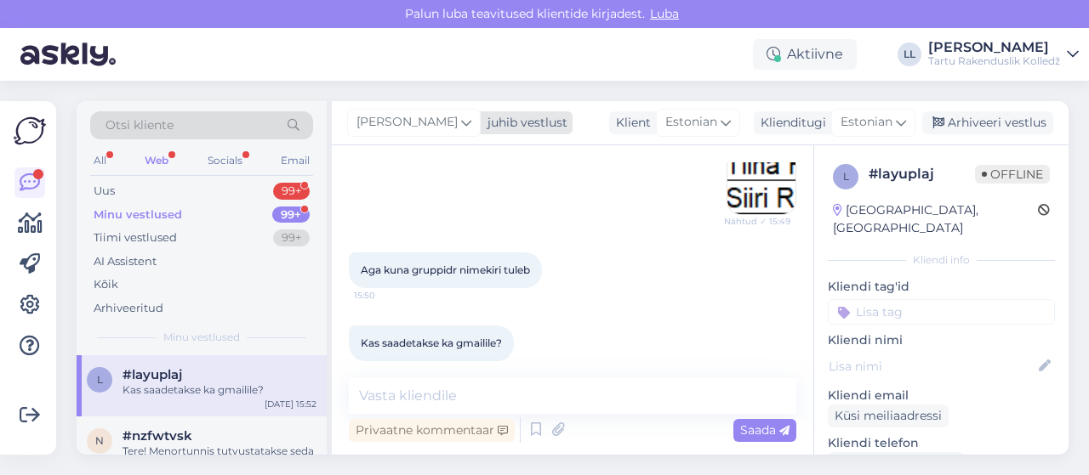
click at [461, 128] on icon at bounding box center [466, 122] width 10 height 19
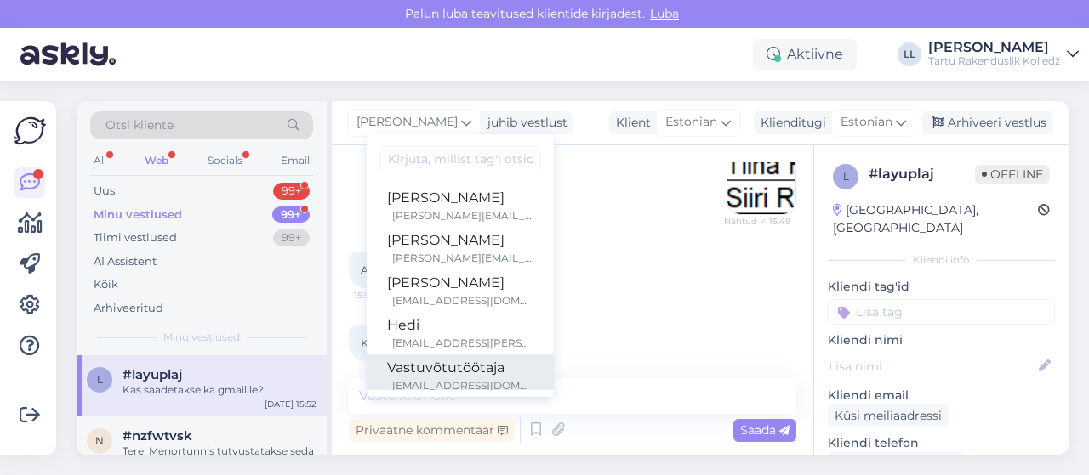
click at [415, 373] on div "Vastuvõtutöötaja" at bounding box center [460, 368] width 146 height 20
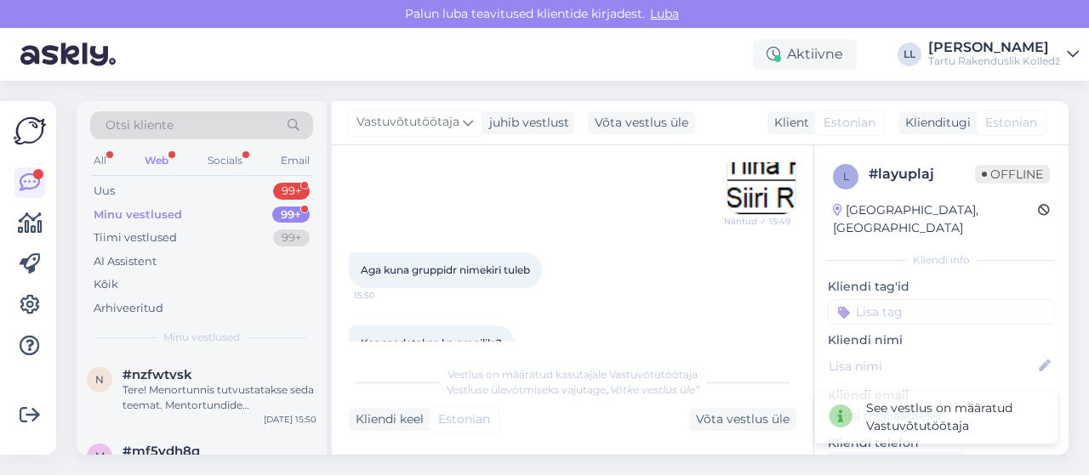
click at [154, 150] on div "Web" at bounding box center [156, 161] width 31 height 22
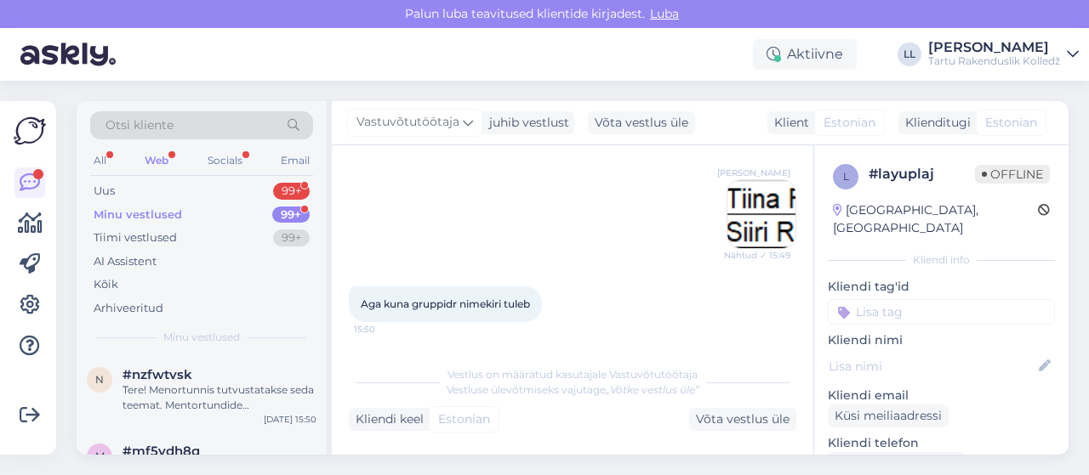
scroll to position [791, 0]
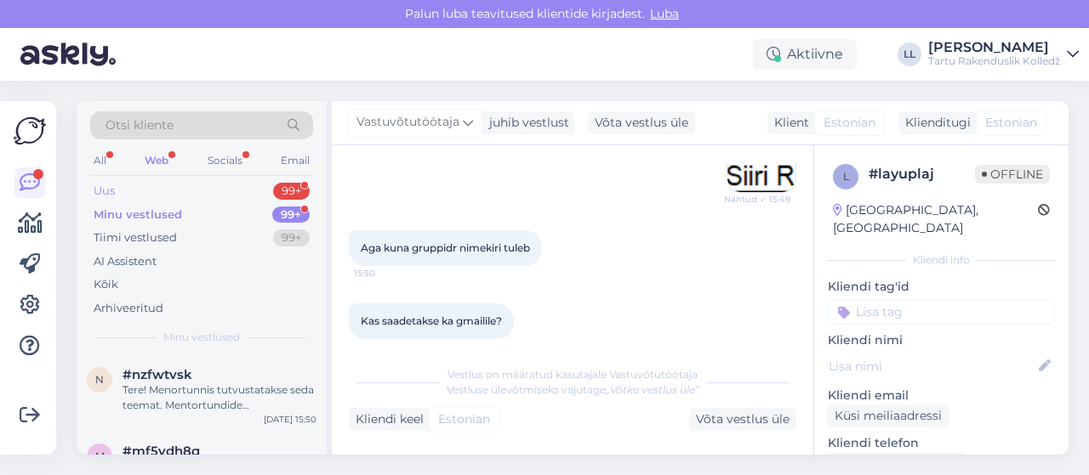
click at [119, 193] on div "Uus 99+" at bounding box center [201, 191] width 223 height 24
